Goal: Task Accomplishment & Management: Manage account settings

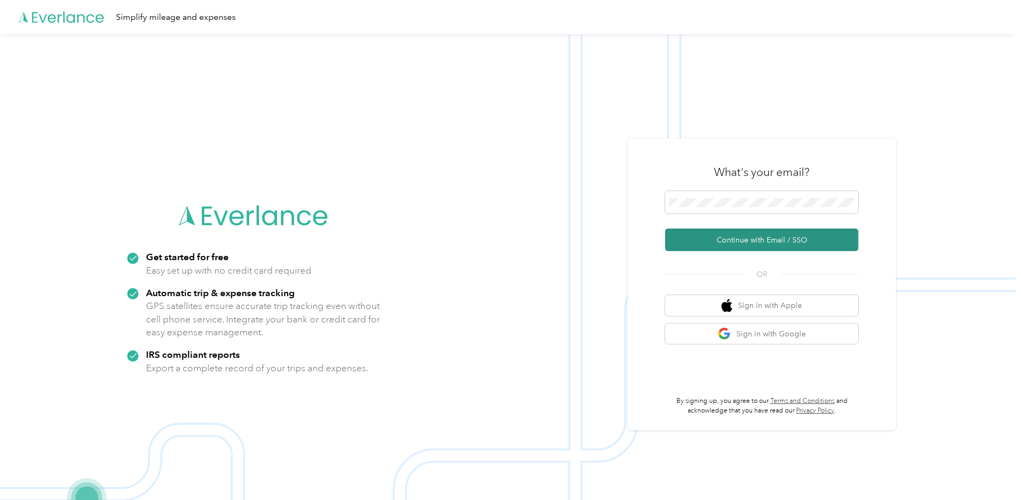
click at [711, 235] on button "Continue with Email / SSO" at bounding box center [761, 240] width 193 height 23
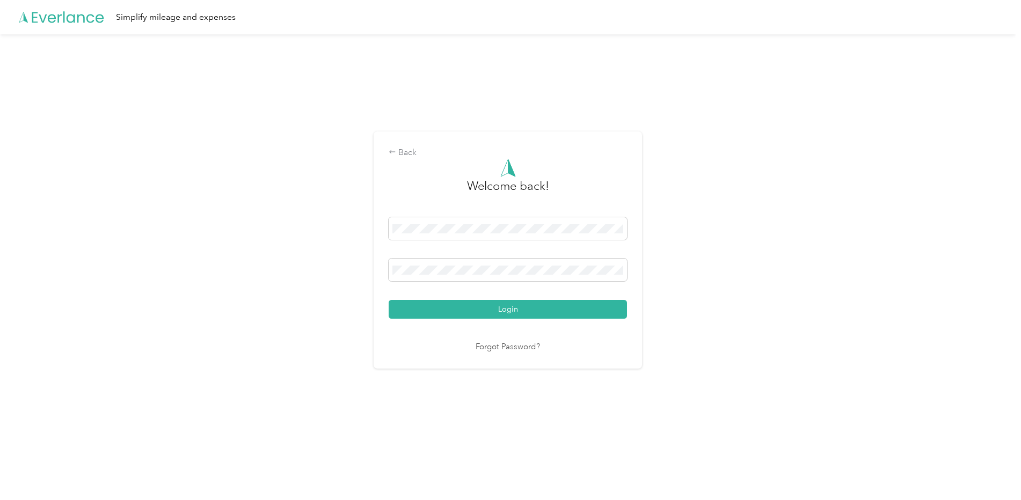
click at [461, 313] on button "Login" at bounding box center [508, 309] width 238 height 19
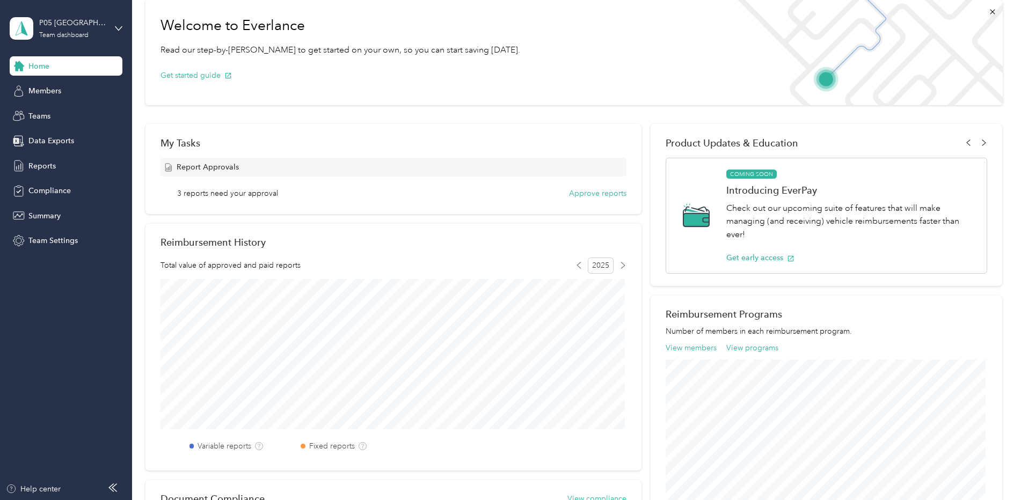
scroll to position [90, 0]
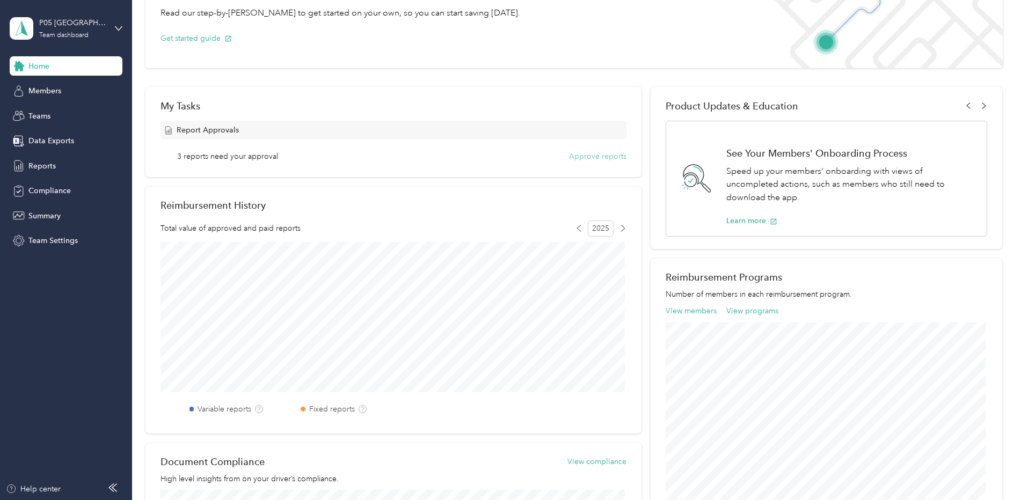
click at [590, 154] on button "Approve reports" at bounding box center [597, 156] width 57 height 11
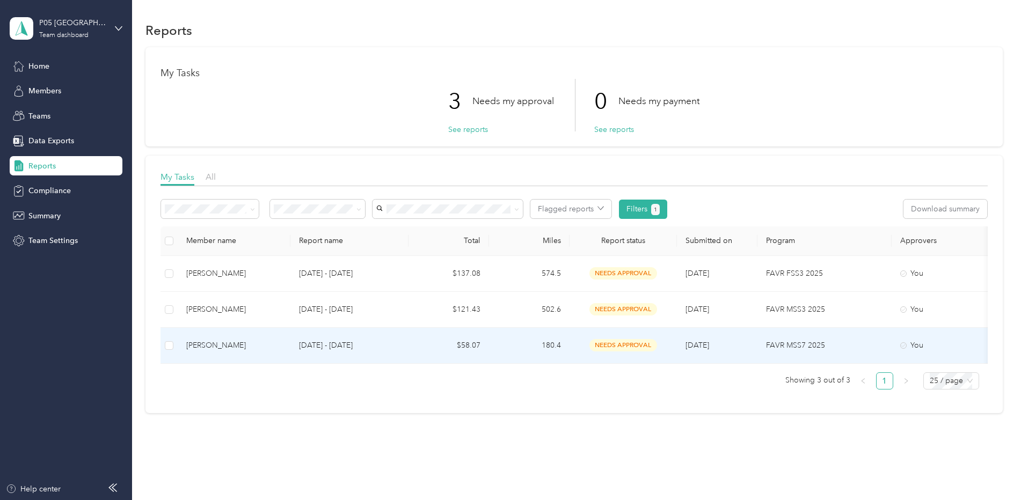
click at [246, 339] on td "[PERSON_NAME]" at bounding box center [234, 346] width 113 height 36
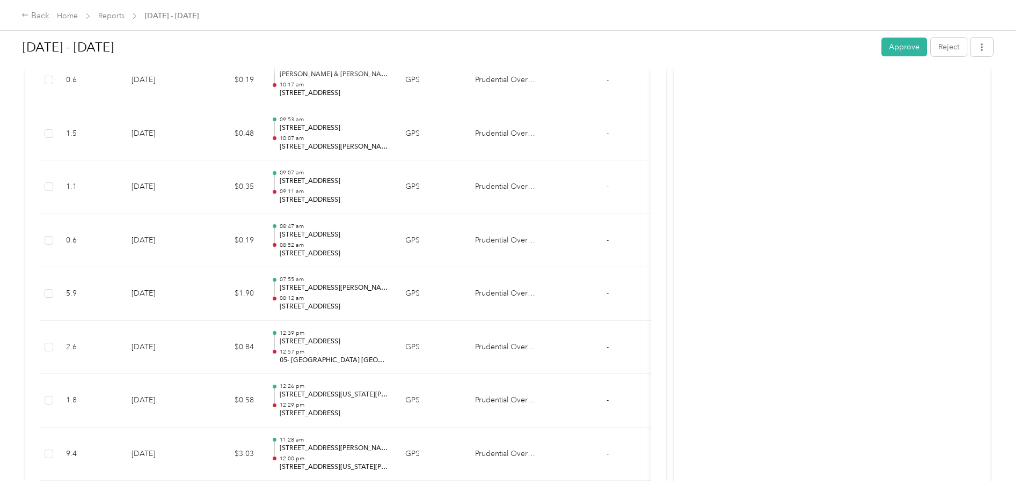
scroll to position [1344, 0]
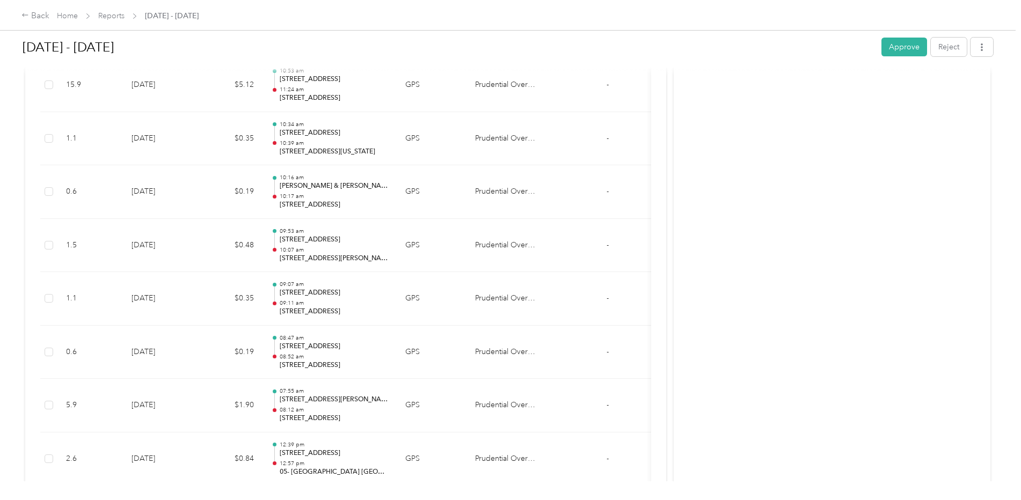
click at [908, 58] on div "[DATE] - [DATE] Approve Reject" at bounding box center [508, 49] width 971 height 32
click at [902, 47] on button "Approve" at bounding box center [905, 47] width 46 height 19
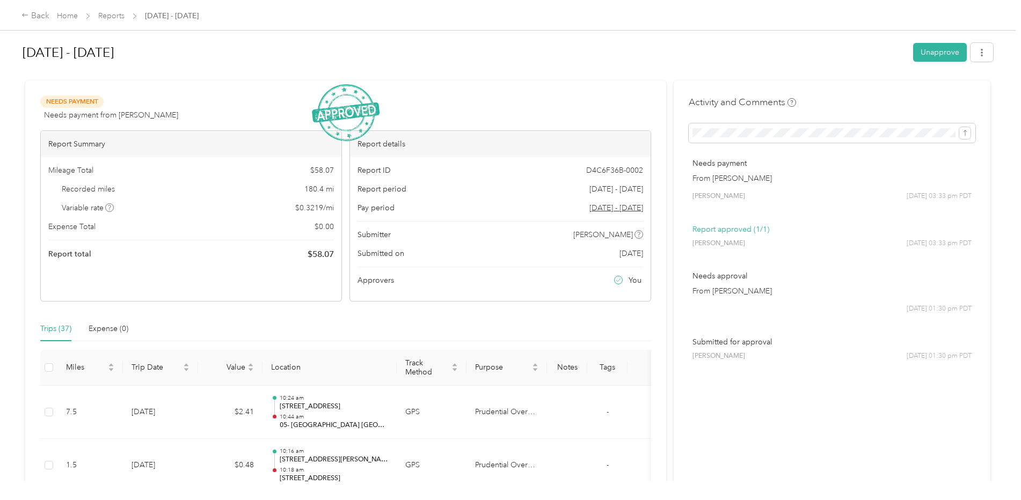
scroll to position [0, 0]
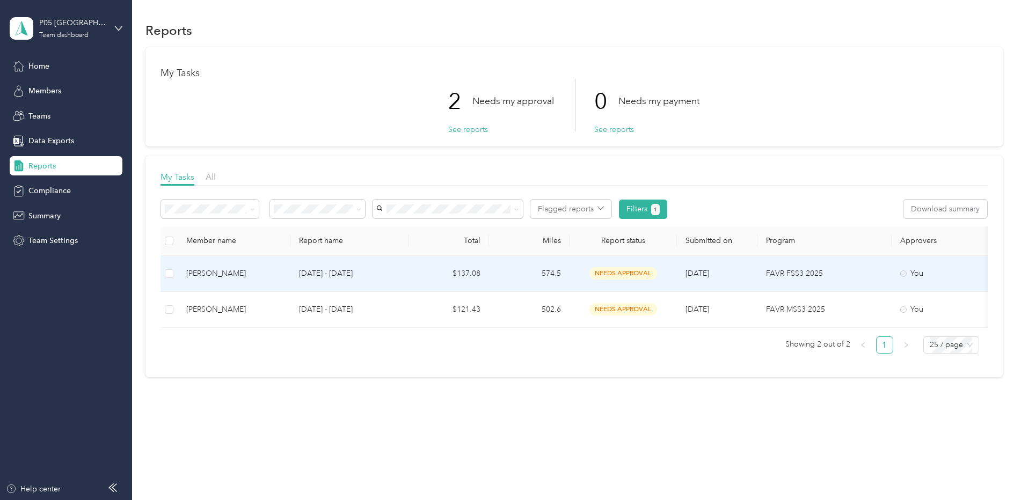
click at [237, 275] on div "[PERSON_NAME]" at bounding box center [234, 274] width 96 height 12
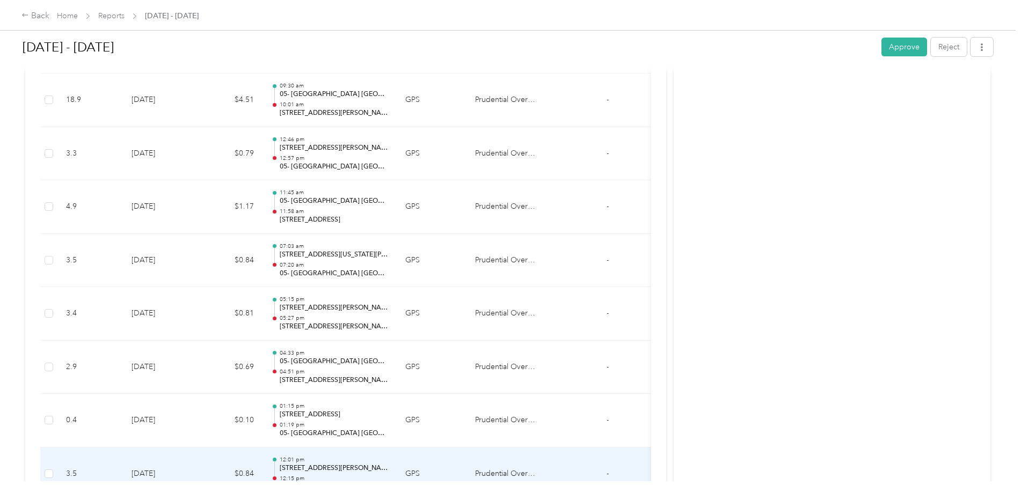
scroll to position [1263, 0]
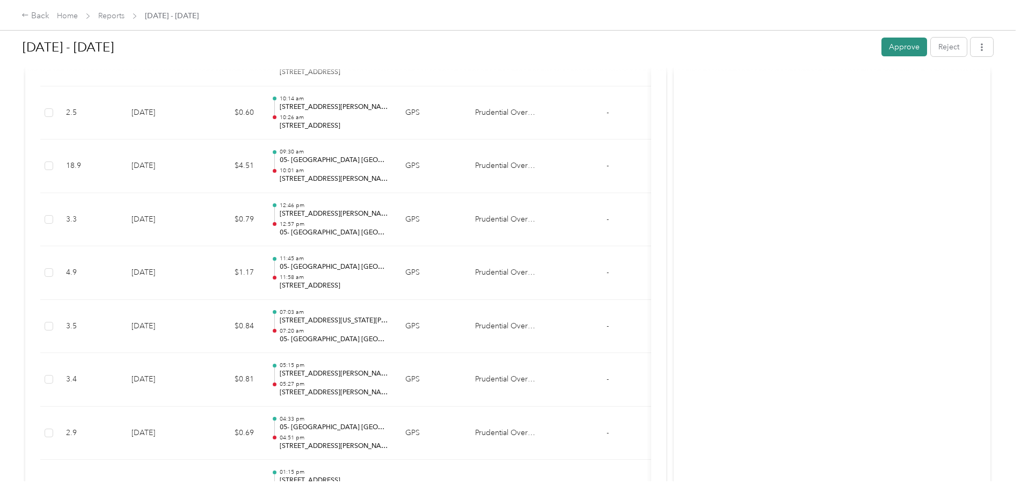
click at [905, 48] on button "Approve" at bounding box center [905, 47] width 46 height 19
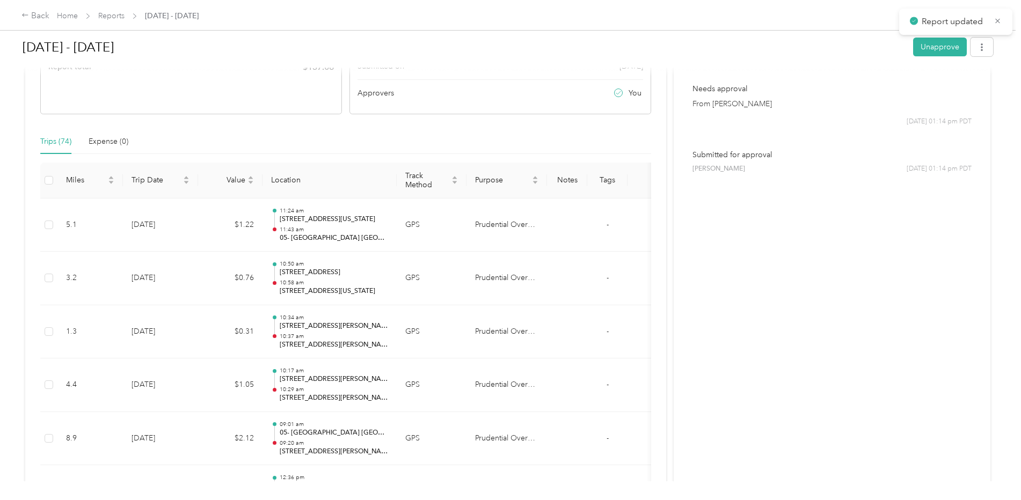
scroll to position [0, 0]
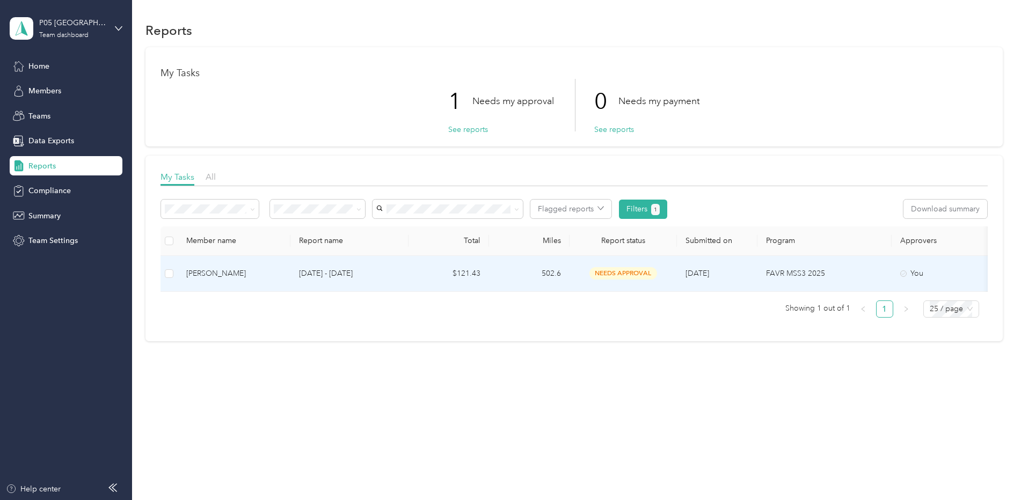
click at [206, 271] on div "[PERSON_NAME]" at bounding box center [234, 274] width 96 height 12
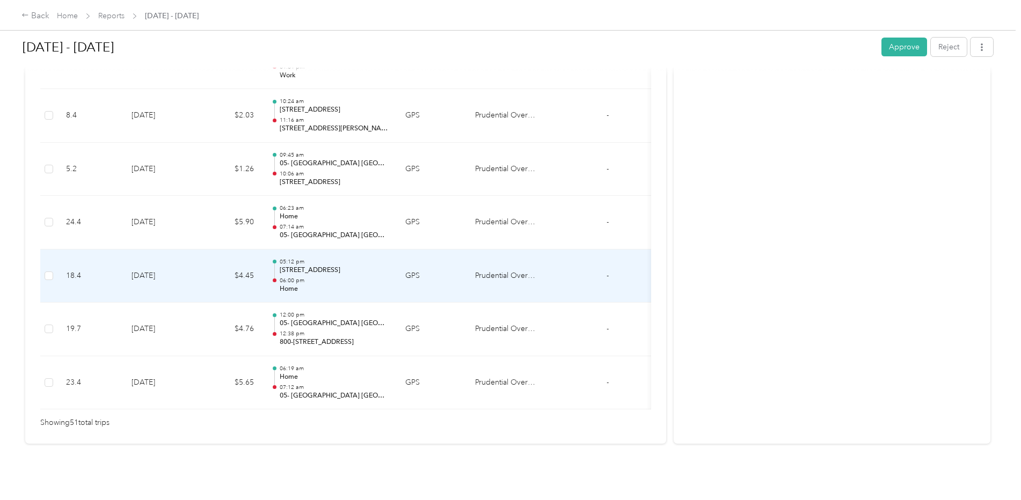
scroll to position [2719, 0]
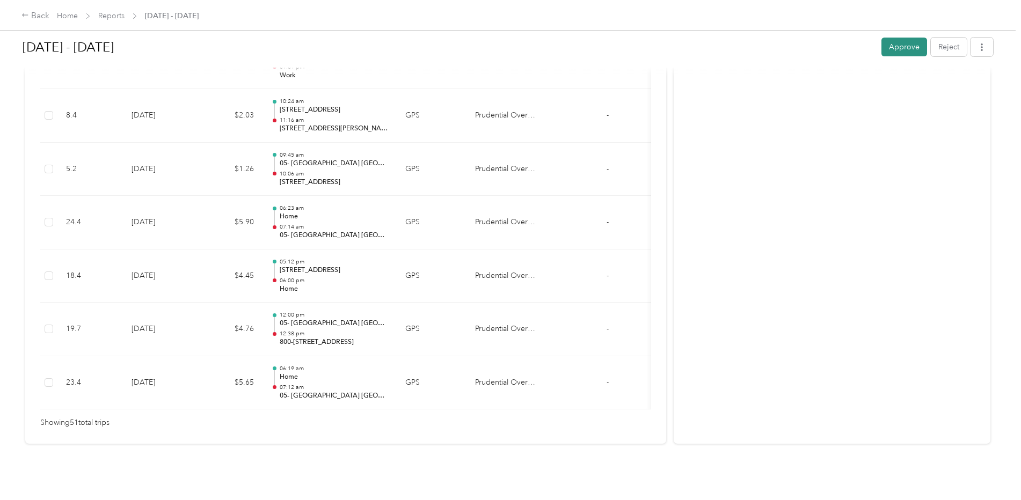
click at [899, 49] on button "Approve" at bounding box center [905, 47] width 46 height 19
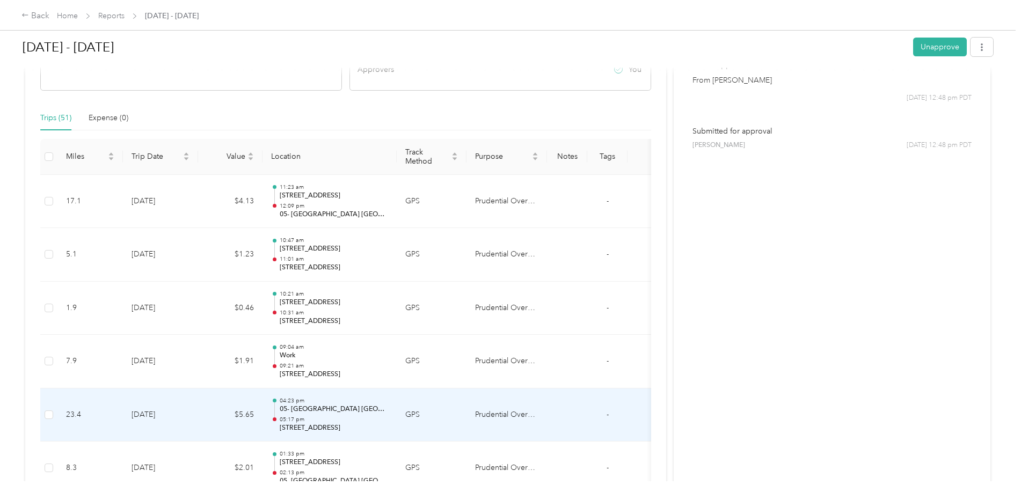
scroll to position [0, 0]
